Goal: Task Accomplishment & Management: Manage account settings

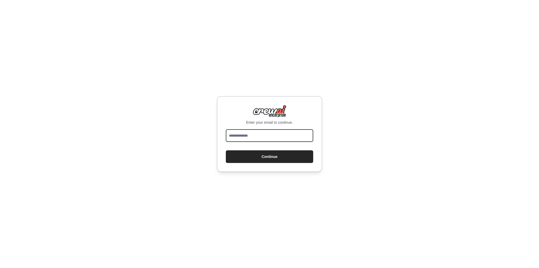
click at [259, 137] on input "email" at bounding box center [269, 135] width 87 height 13
type input "**********"
click at [252, 157] on button "Continue" at bounding box center [269, 156] width 87 height 13
click at [263, 135] on input "**********" at bounding box center [269, 135] width 87 height 13
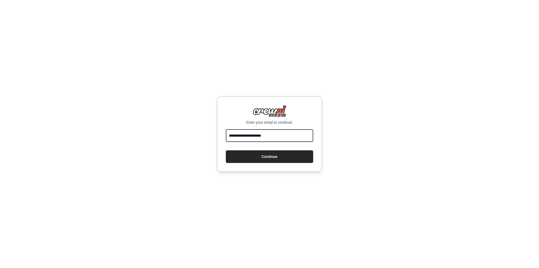
click at [263, 135] on input "**********" at bounding box center [269, 135] width 87 height 13
type input "**********"
click at [263, 161] on button "Continue" at bounding box center [269, 156] width 87 height 13
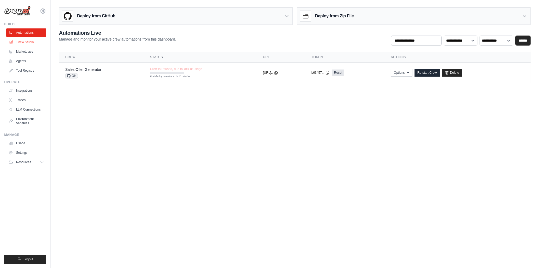
click at [27, 41] on link "Crew Studio" at bounding box center [27, 42] width 40 height 8
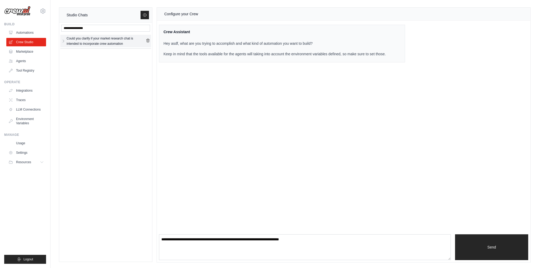
click at [87, 41] on div "Could you clarify if your market research chat is intended to incorporate crew …" at bounding box center [106, 41] width 79 height 11
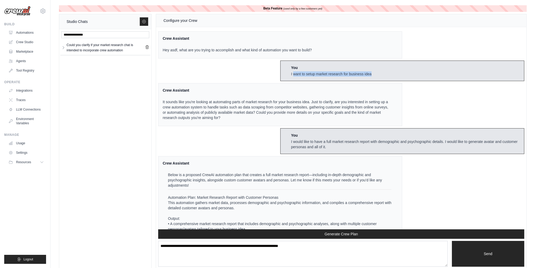
drag, startPoint x: 307, startPoint y: 72, endPoint x: 372, endPoint y: 70, distance: 65.3
click at [372, 70] on div "You I want to setup market research for business idea" at bounding box center [402, 70] width 244 height 21
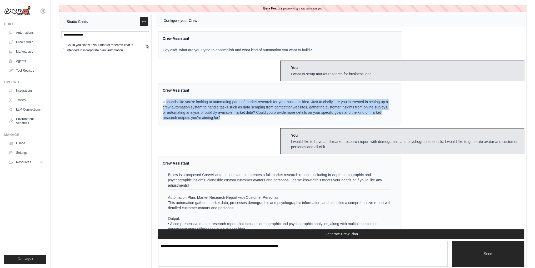
drag, startPoint x: 166, startPoint y: 100, endPoint x: 241, endPoint y: 119, distance: 77.1
click at [241, 119] on p "It sounds like you're looking at automating parts of market research for your b…" at bounding box center [277, 109] width 229 height 21
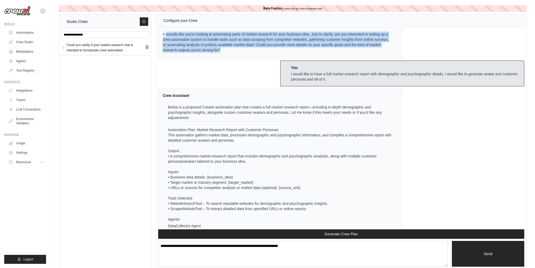
scroll to position [53, 0]
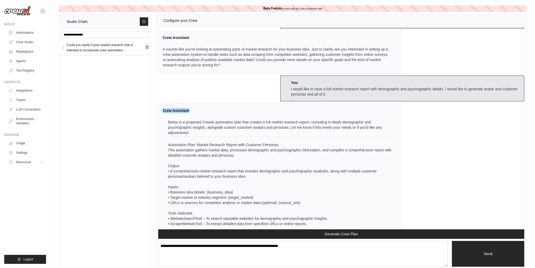
drag, startPoint x: 163, startPoint y: 110, endPoint x: 195, endPoint y: 110, distance: 31.3
click at [195, 110] on div "Crew Assistant" at bounding box center [277, 110] width 229 height 5
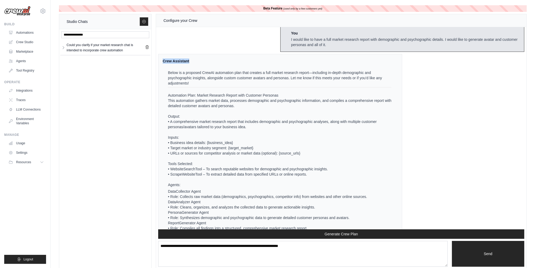
scroll to position [105, 0]
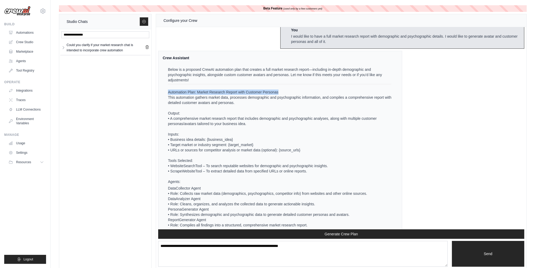
drag, startPoint x: 167, startPoint y: 92, endPoint x: 280, endPoint y: 90, distance: 112.8
click at [280, 90] on ul "Below is a proposed CrewAI automation plan that creates a full market research …" at bounding box center [277, 222] width 229 height 310
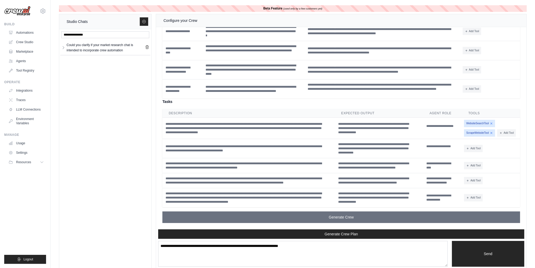
scroll to position [964, 0]
click at [24, 61] on link "Agents" at bounding box center [27, 61] width 40 height 8
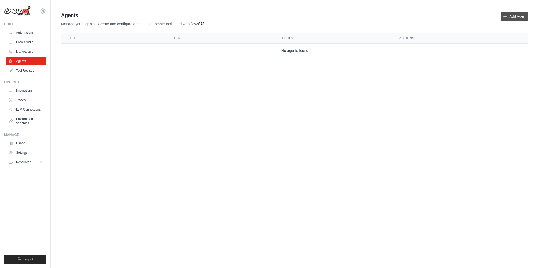
click at [508, 17] on link "Add Agent" at bounding box center [514, 16] width 28 height 9
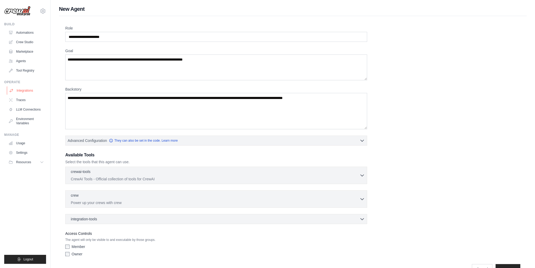
click at [20, 90] on link "Integrations" at bounding box center [27, 90] width 40 height 8
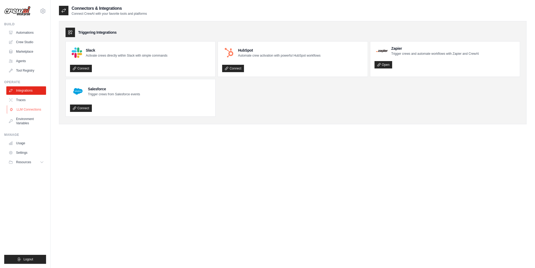
click at [33, 109] on link "LLM Connections" at bounding box center [27, 109] width 40 height 8
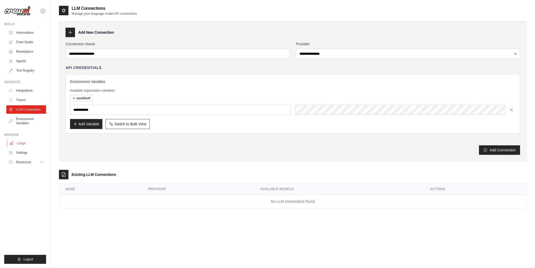
click at [22, 142] on link "Usage" at bounding box center [27, 143] width 40 height 8
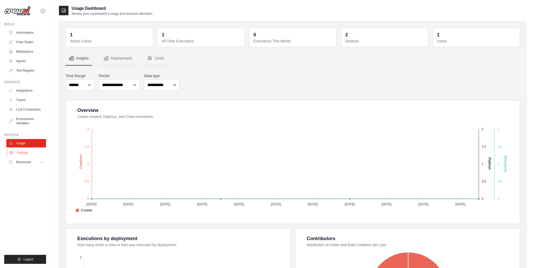
click at [23, 153] on link "Settings" at bounding box center [27, 152] width 40 height 8
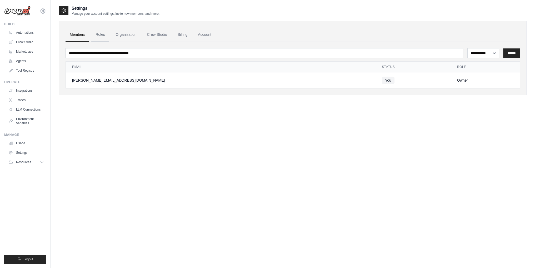
click at [96, 36] on link "Roles" at bounding box center [100, 35] width 18 height 14
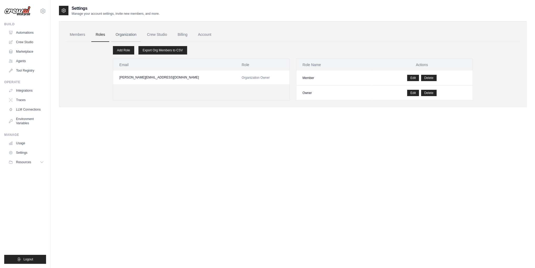
click at [123, 33] on link "Organization" at bounding box center [125, 35] width 29 height 14
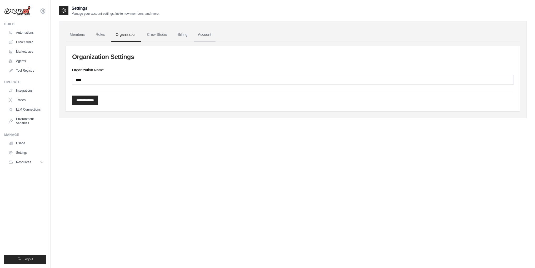
drag, startPoint x: 153, startPoint y: 34, endPoint x: 199, endPoint y: 34, distance: 46.3
click at [154, 34] on link "Crew Studio" at bounding box center [157, 35] width 28 height 14
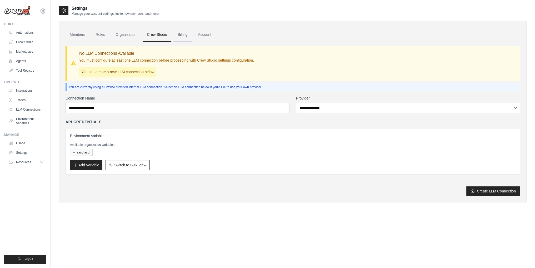
click at [186, 37] on link "Billing" at bounding box center [182, 35] width 18 height 14
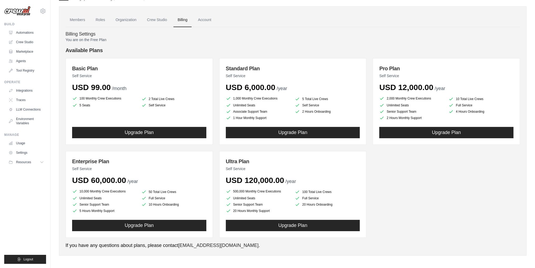
scroll to position [16, 0]
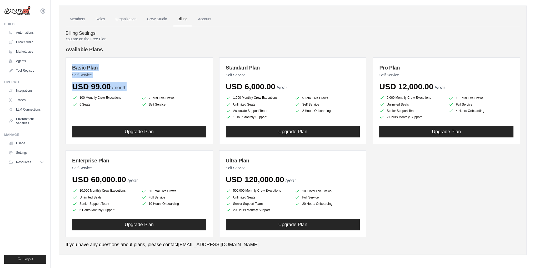
drag, startPoint x: 71, startPoint y: 66, endPoint x: 128, endPoint y: 81, distance: 59.4
click at [128, 81] on div "Basic Plan Self Service USD 99.00 /month 100 Monthly Crew Executions 2 Total Li…" at bounding box center [138, 100] width 147 height 87
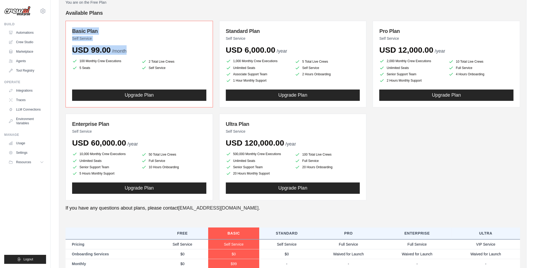
scroll to position [0, 0]
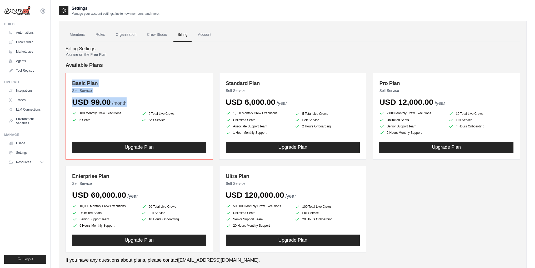
drag, startPoint x: 244, startPoint y: 102, endPoint x: 290, endPoint y: 102, distance: 46.0
click at [290, 102] on div "USD 6,000.00 /year" at bounding box center [293, 101] width 134 height 9
click at [396, 183] on div "Basic Plan Self Service USD 99.00 /month 100 Monthly Crew Executions 2 Total Li…" at bounding box center [292, 162] width 454 height 179
